Goal: Task Accomplishment & Management: Manage account settings

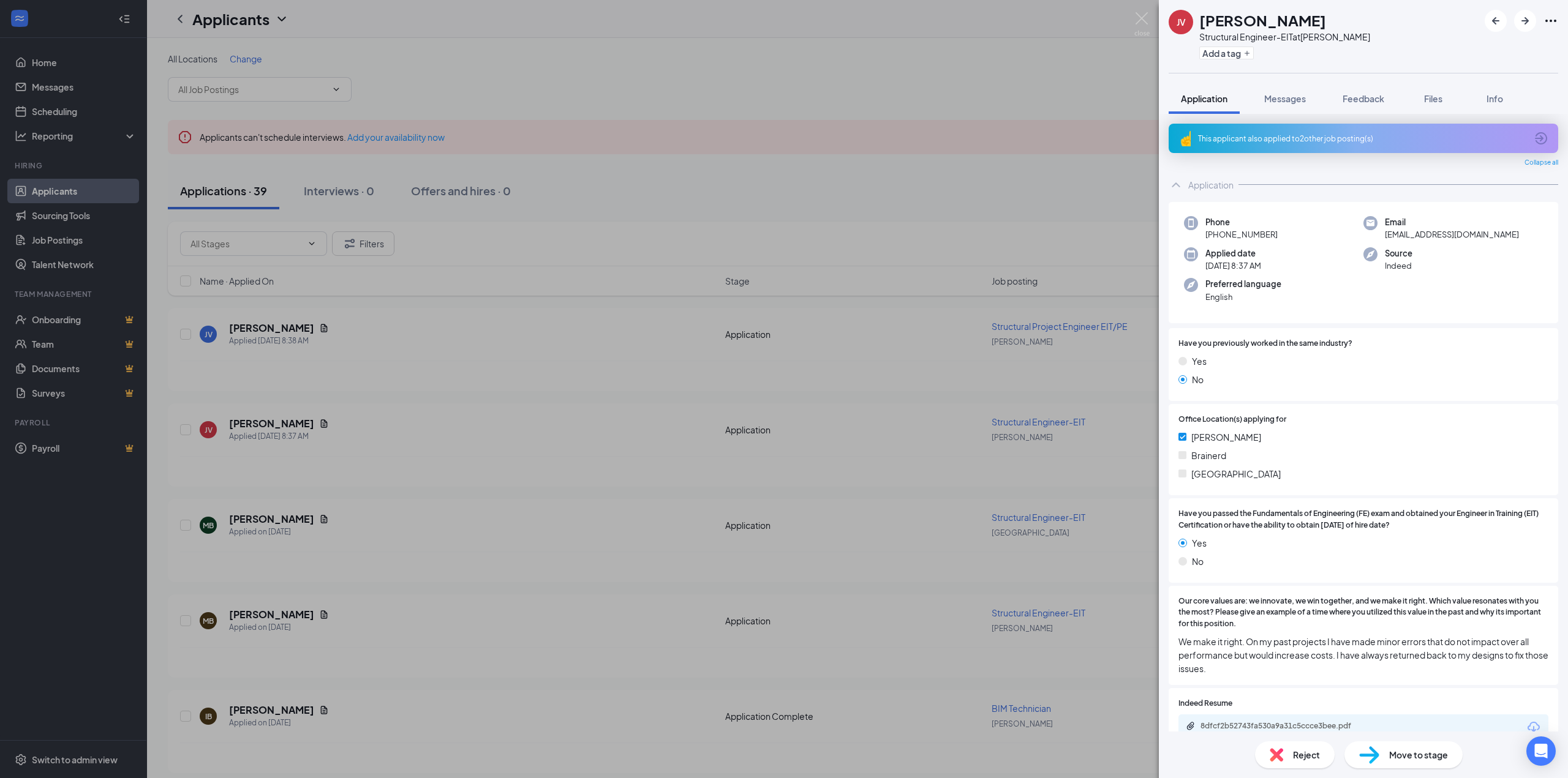
scroll to position [104, 0]
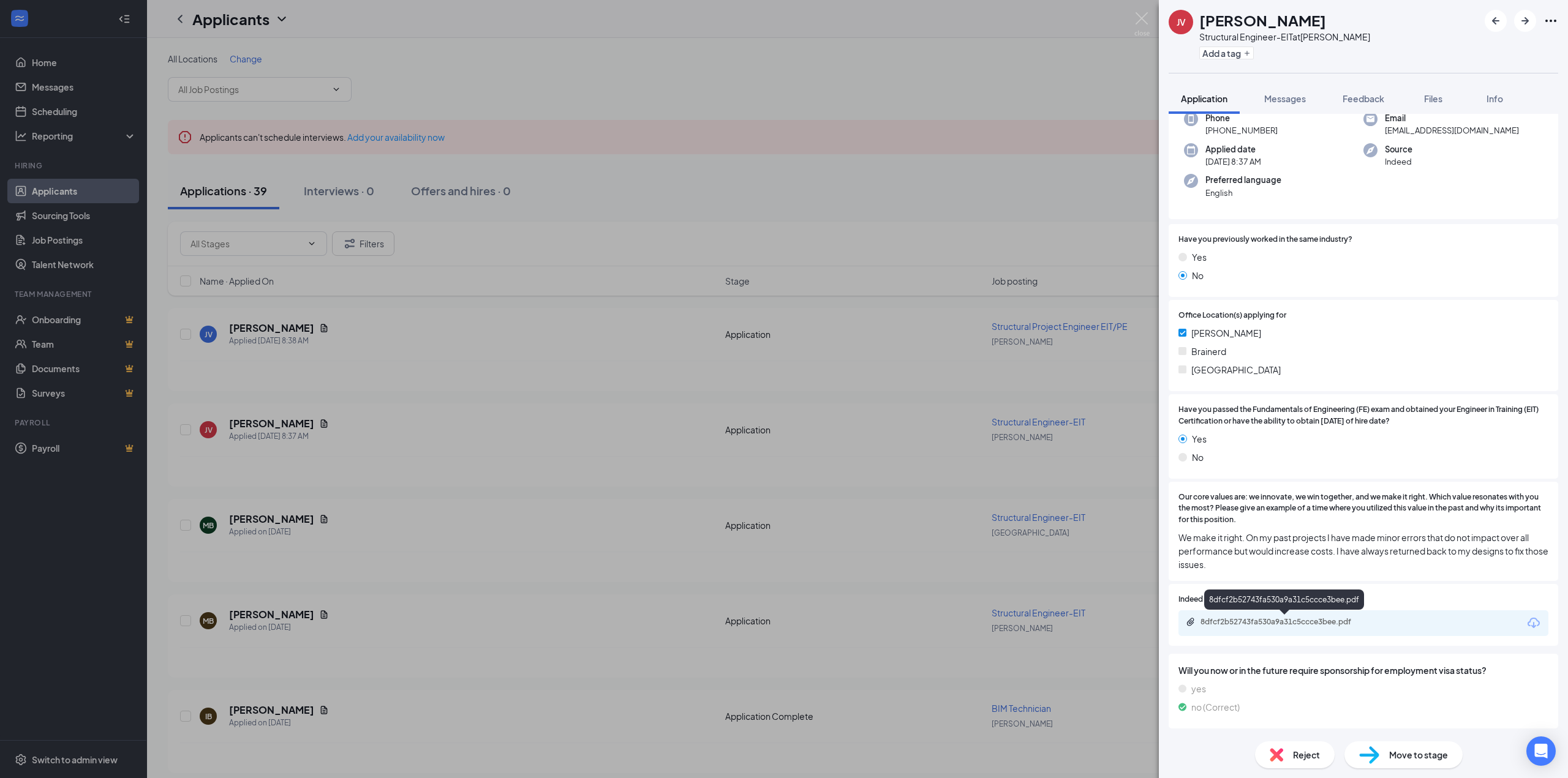
click at [1223, 627] on div "8dfcf2b52743fa530a9a31c5ccce3bee.pdf" at bounding box center [1285, 623] width 198 height 11
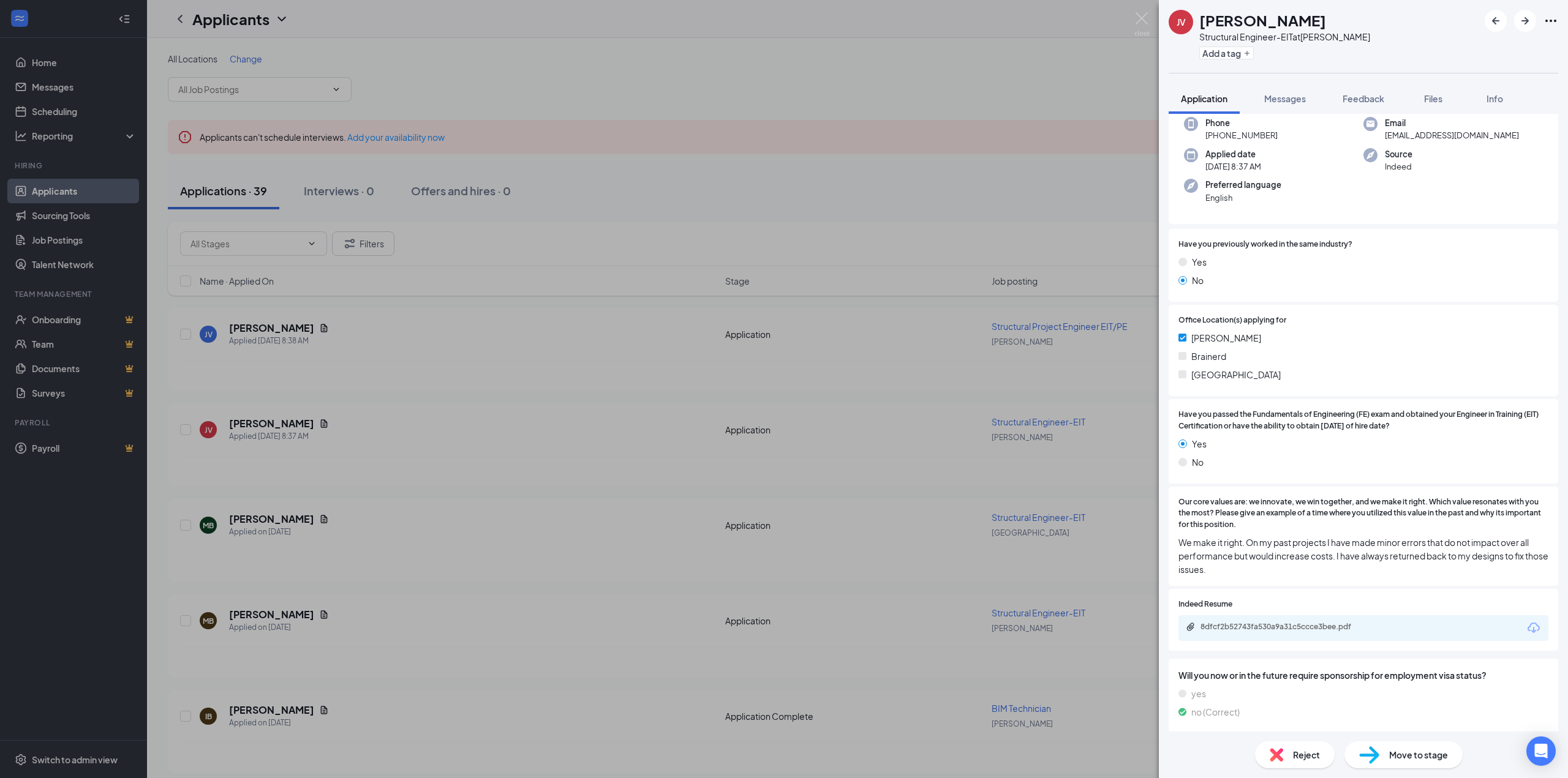
click at [751, 212] on div "JV [PERSON_NAME] Structural Engineer-EIT at [PERSON_NAME] Add a tag Application…" at bounding box center [784, 389] width 1568 height 778
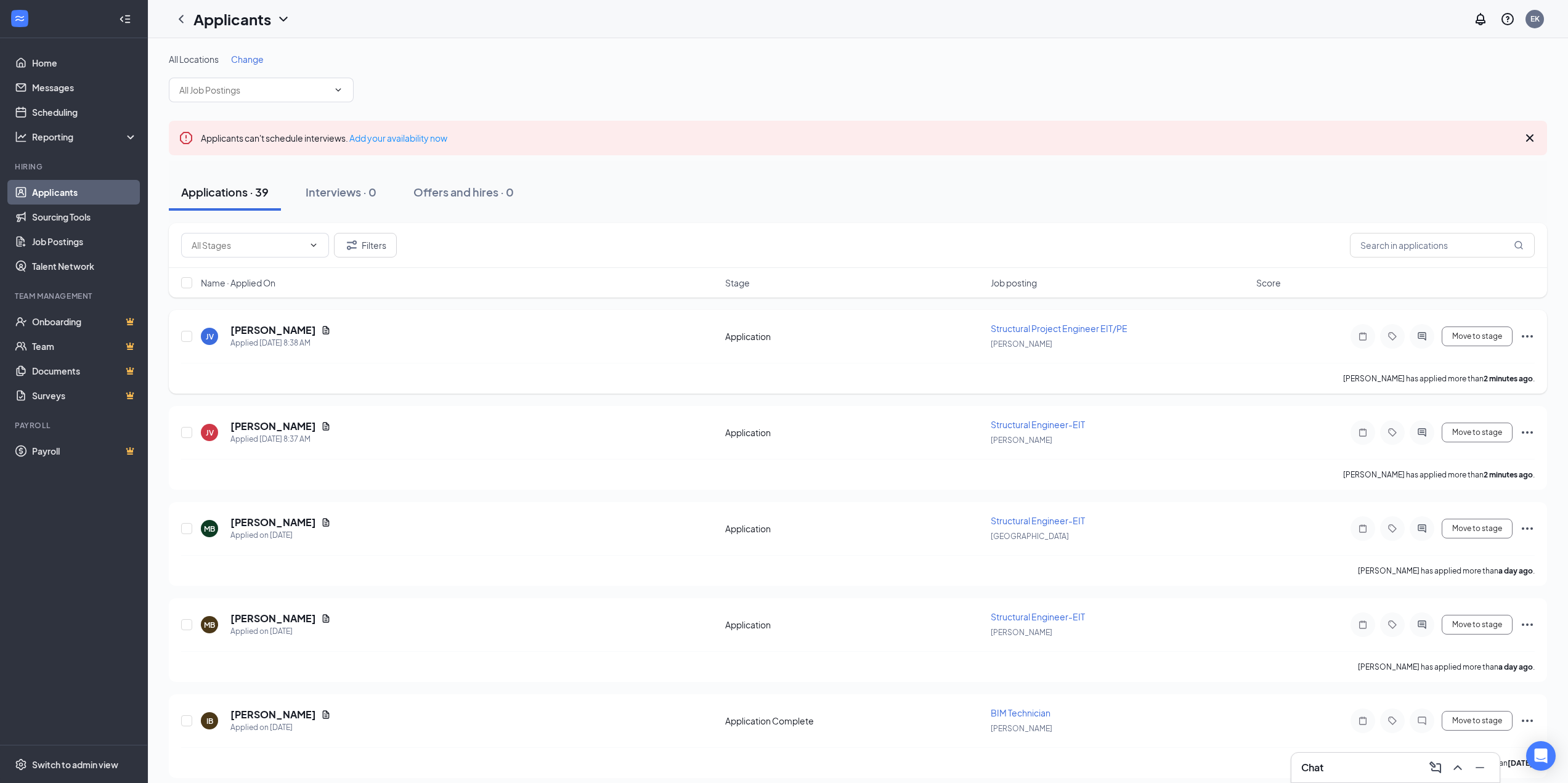
click at [1064, 330] on span "Structural Project Engineer EIT/PE" at bounding box center [1059, 328] width 136 height 11
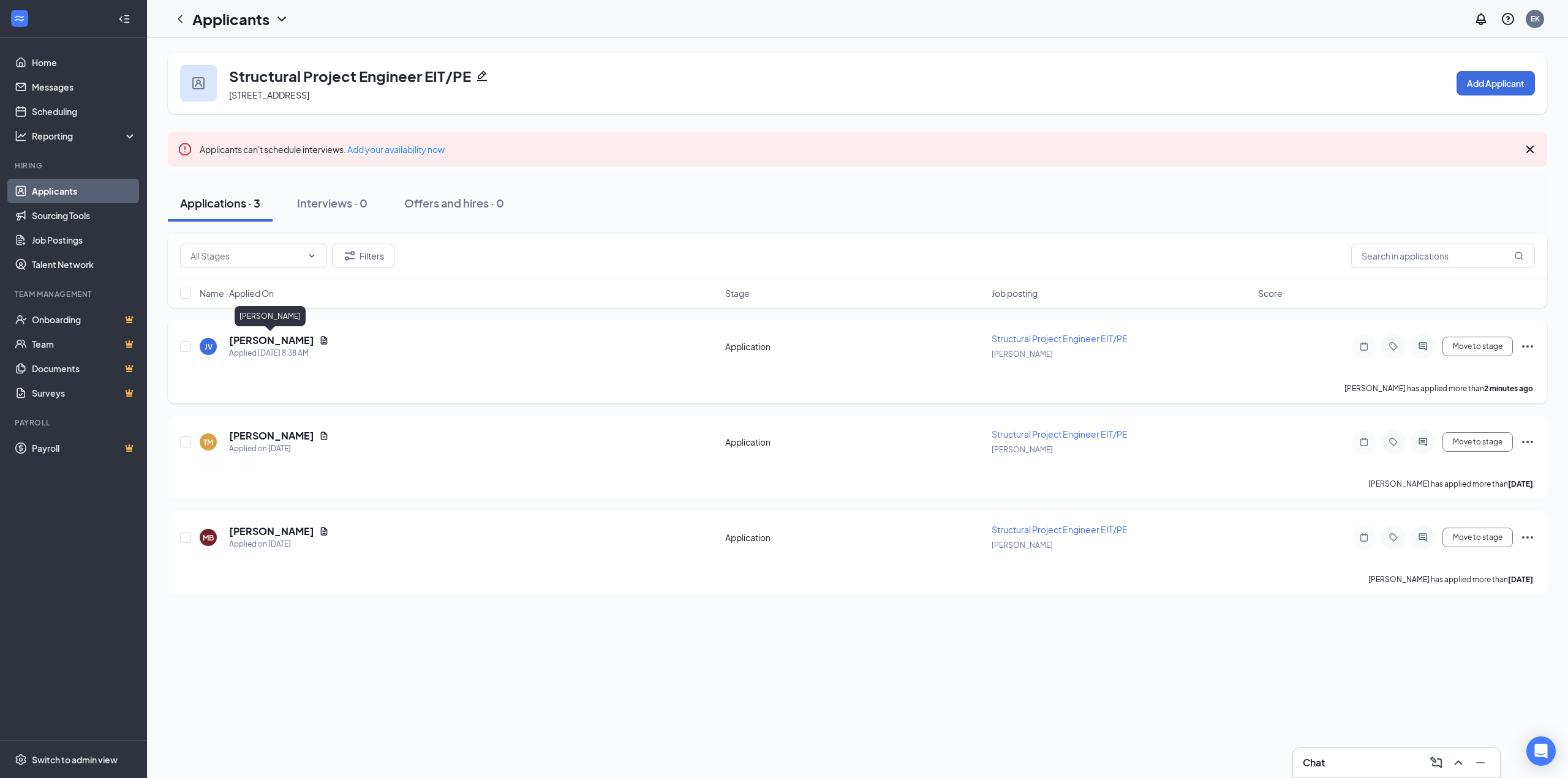
click at [298, 346] on h5 "[PERSON_NAME]" at bounding box center [271, 340] width 85 height 14
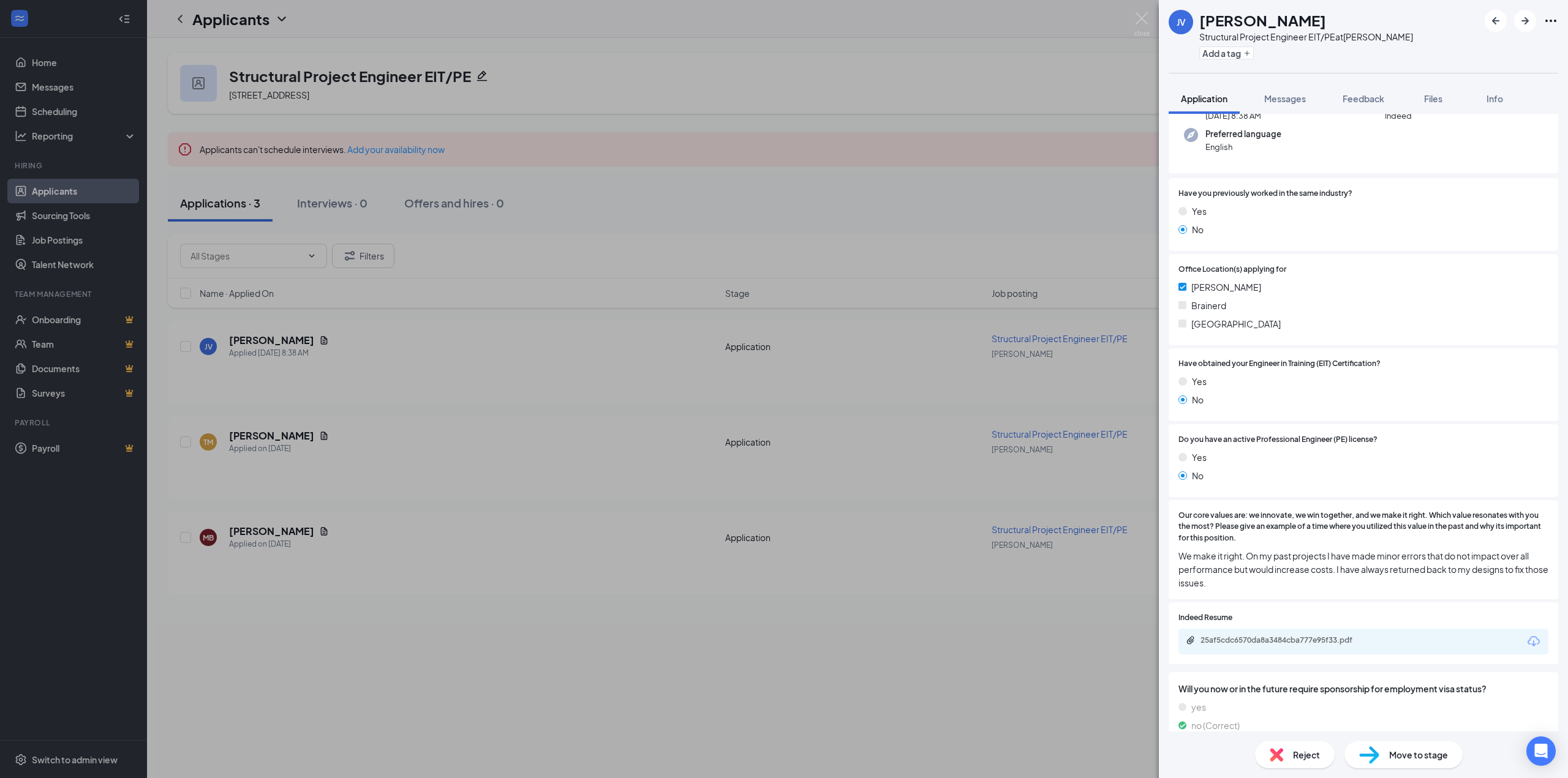
scroll to position [168, 0]
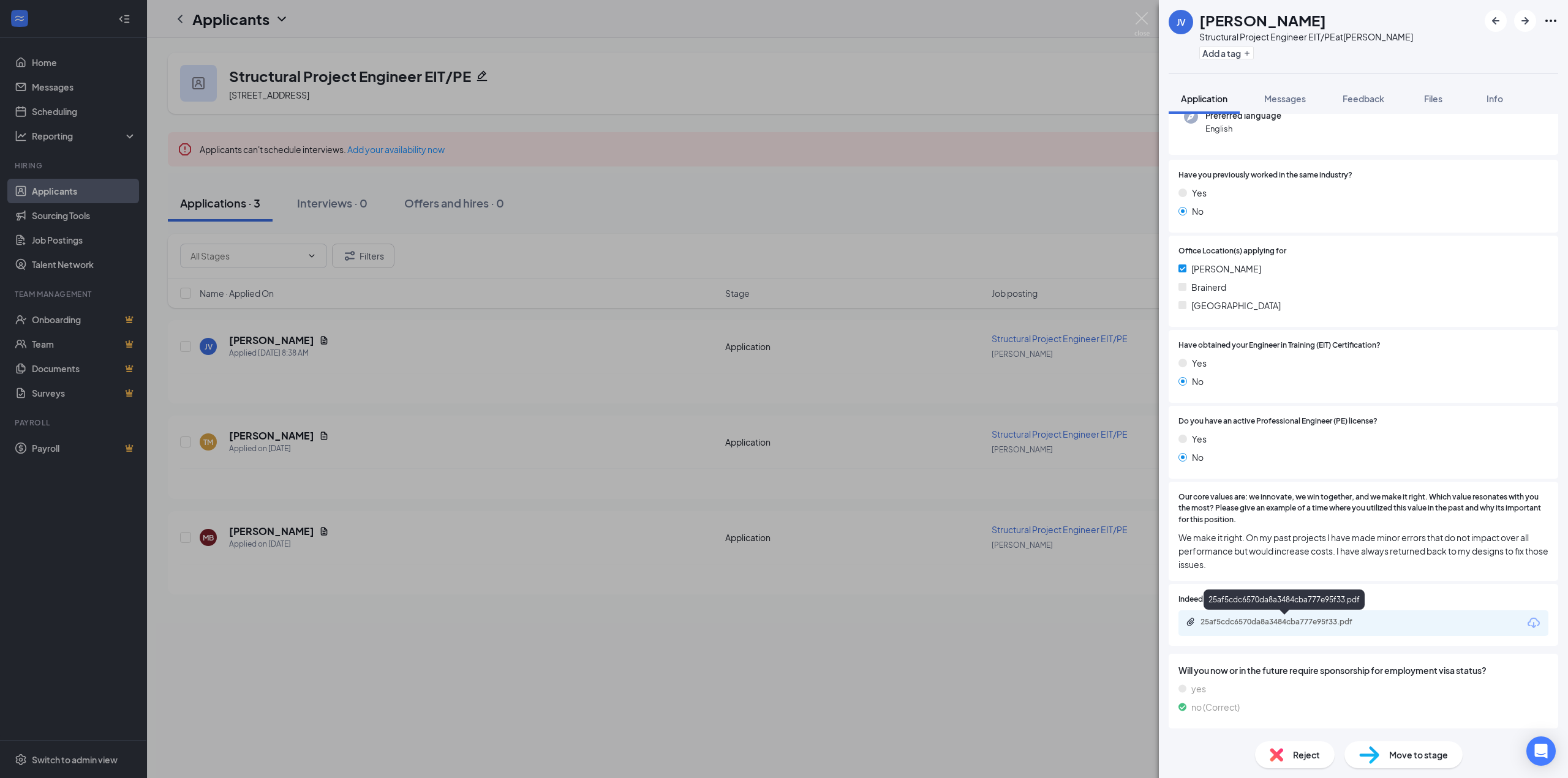
click at [1222, 621] on div "25af5cdc6570da8a3484cba777e95f33.pdf" at bounding box center [1286, 622] width 171 height 10
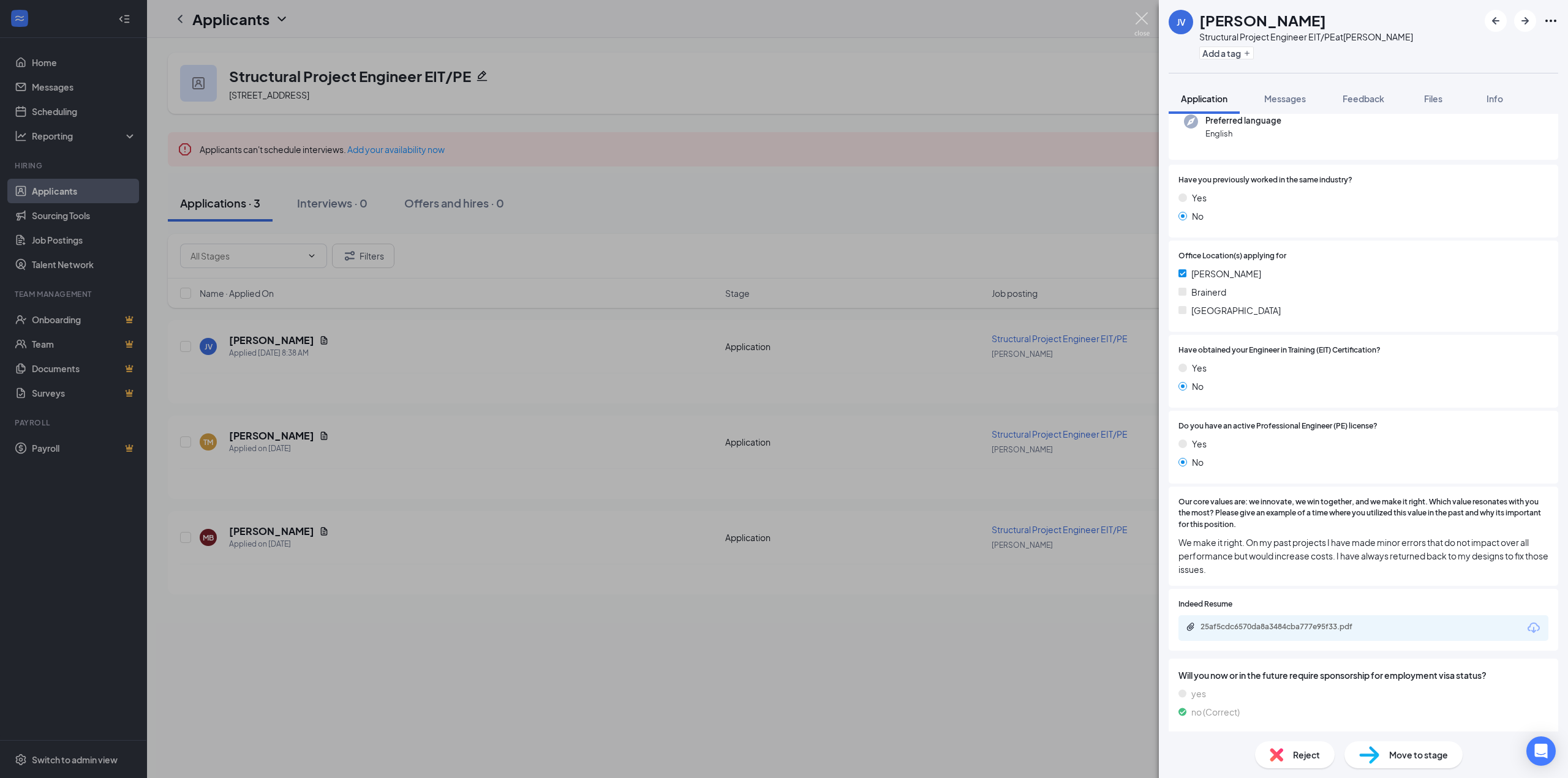
click at [1140, 16] on img at bounding box center [1142, 24] width 15 height 24
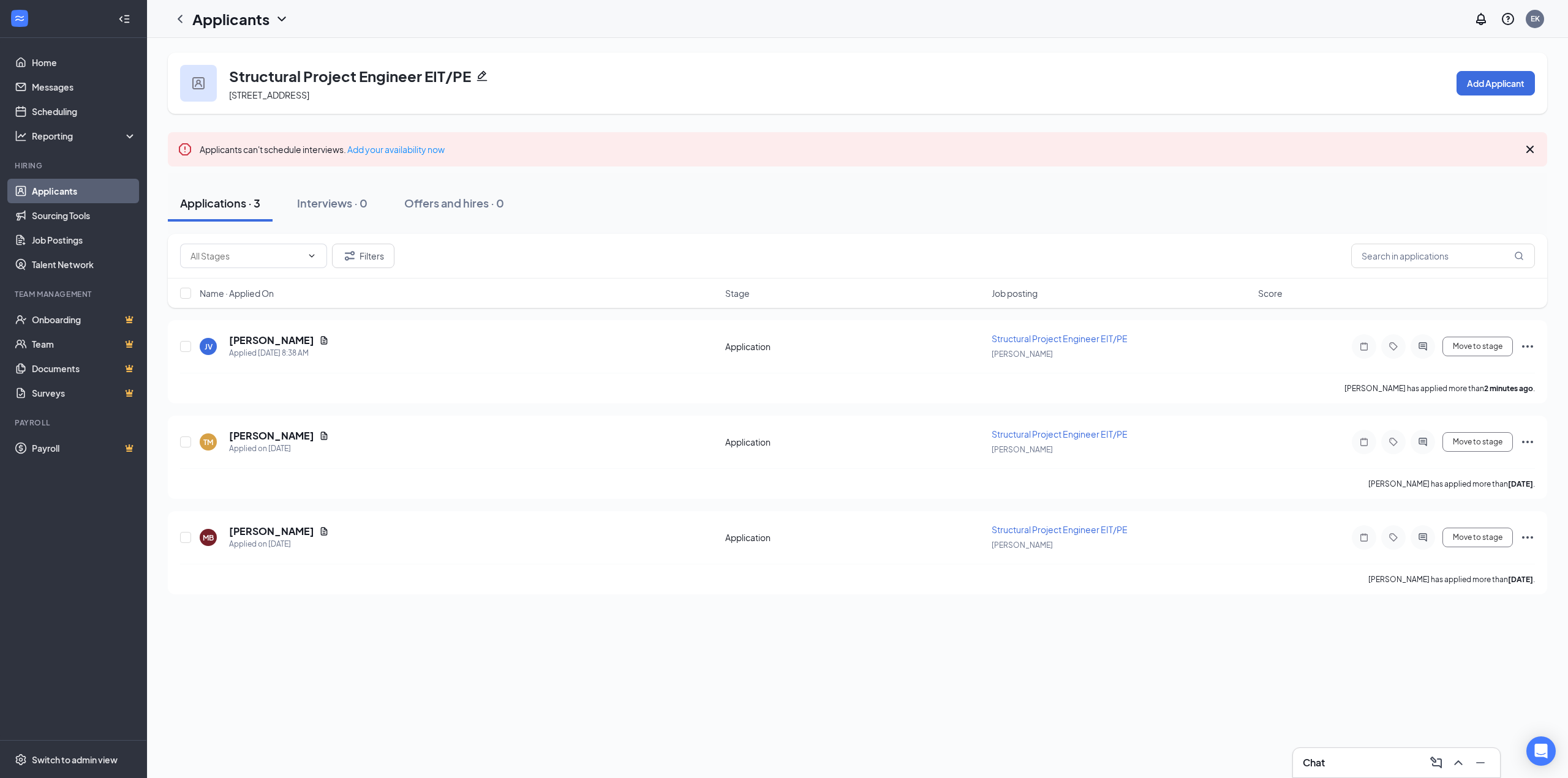
drag, startPoint x: 483, startPoint y: 738, endPoint x: 338, endPoint y: 747, distance: 145.3
click at [483, 738] on div "Structural Project Engineer EIT/PE [STREET_ADDRESS] Add Applicant Applicants ca…" at bounding box center [858, 408] width 1421 height 740
click at [204, 769] on div "Structural Project Engineer EIT/PE [STREET_ADDRESS] Add Applicant Applicants ca…" at bounding box center [858, 408] width 1421 height 740
